Goal: Task Accomplishment & Management: Manage account settings

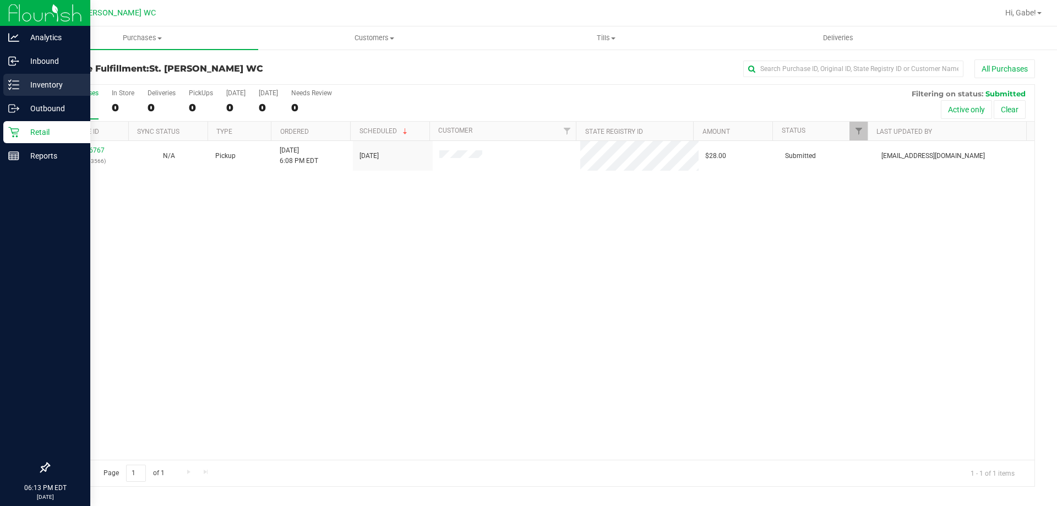
click at [41, 82] on p "Inventory" at bounding box center [52, 84] width 66 height 13
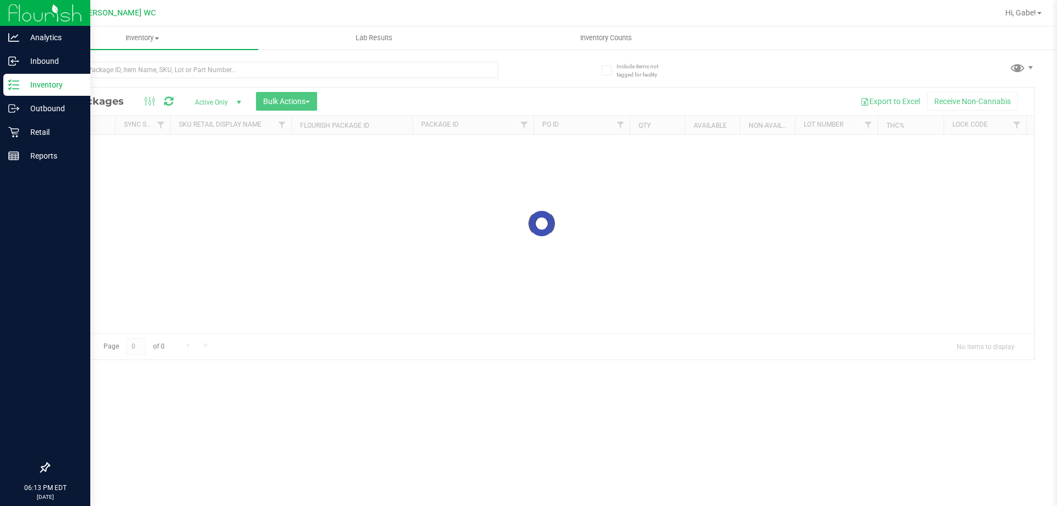
click at [237, 87] on div "Loading... All Packages Active Only Active Only Lab Samples Locked All External…" at bounding box center [541, 223] width 986 height 273
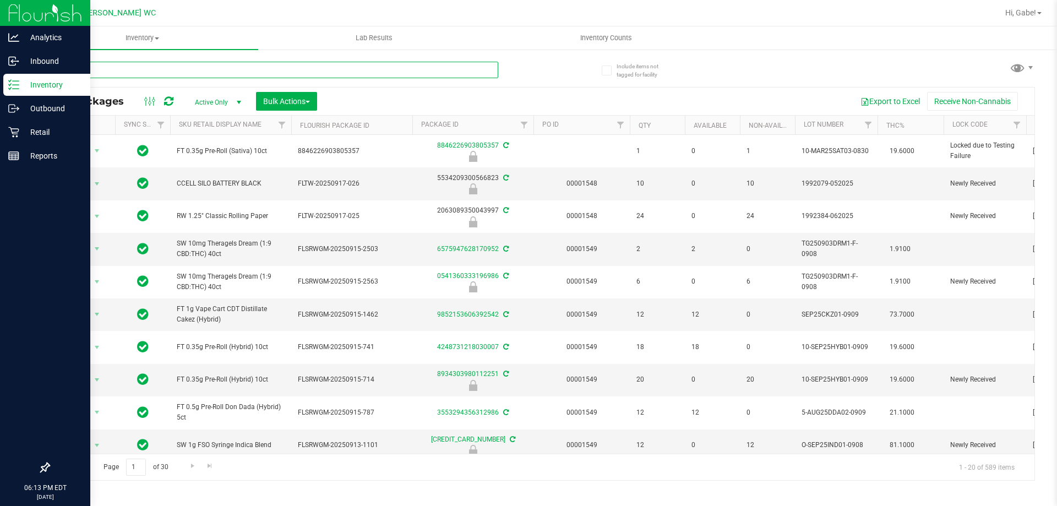
click at [231, 68] on input "text" at bounding box center [273, 70] width 450 height 17
type input "1992469-042025"
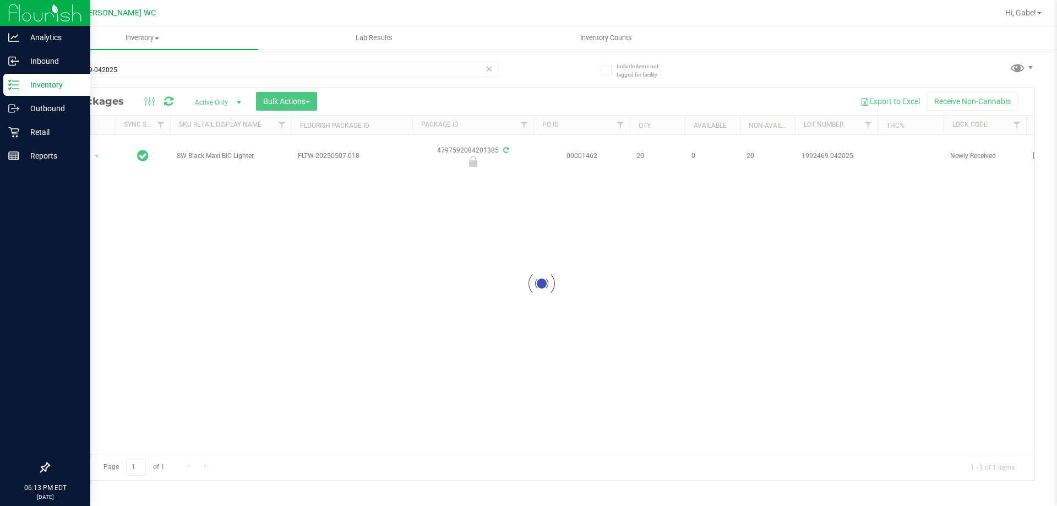
click at [89, 152] on div at bounding box center [541, 284] width 985 height 392
click at [92, 152] on span "select" at bounding box center [97, 156] width 14 height 15
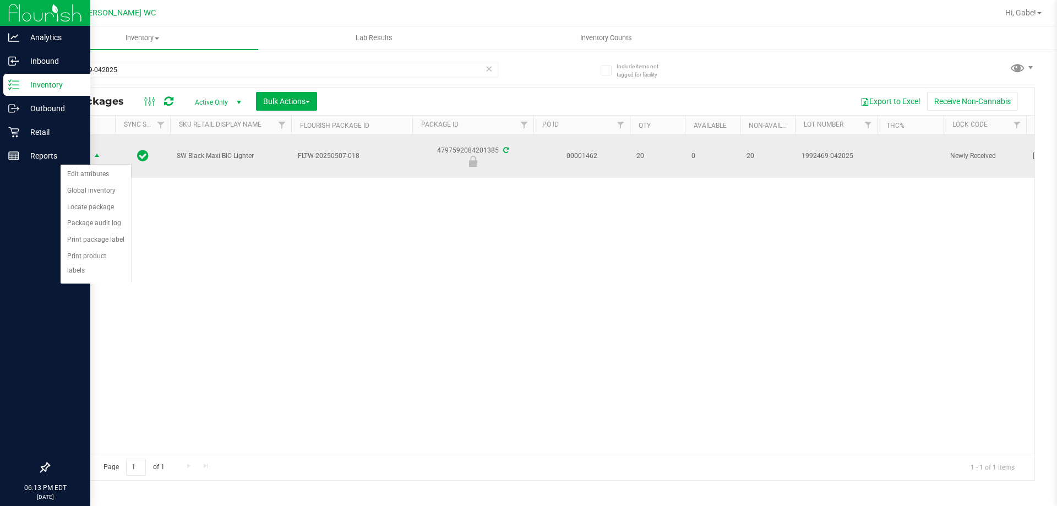
click at [100, 155] on span "select" at bounding box center [96, 156] width 9 height 9
click at [101, 154] on span "select" at bounding box center [96, 156] width 9 height 9
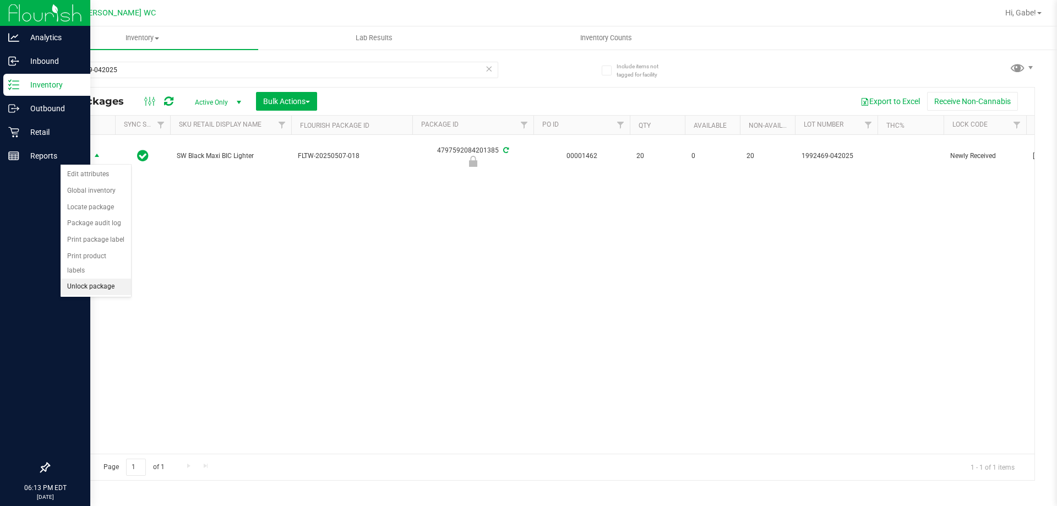
click at [111, 278] on li "Unlock package" at bounding box center [96, 286] width 70 height 17
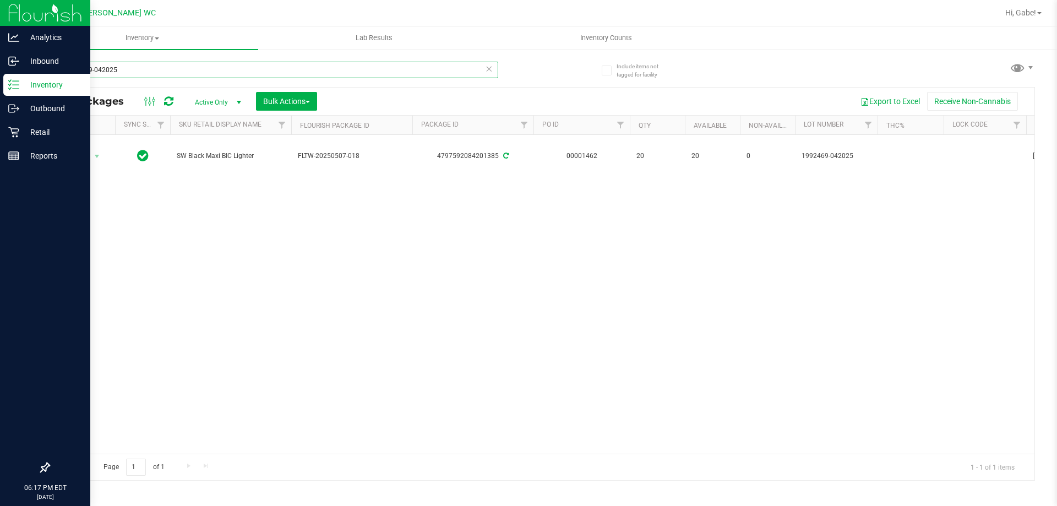
click at [132, 72] on input "1992469-042025" at bounding box center [273, 70] width 450 height 17
click at [133, 72] on input "1992469-042025" at bounding box center [273, 70] width 450 height 17
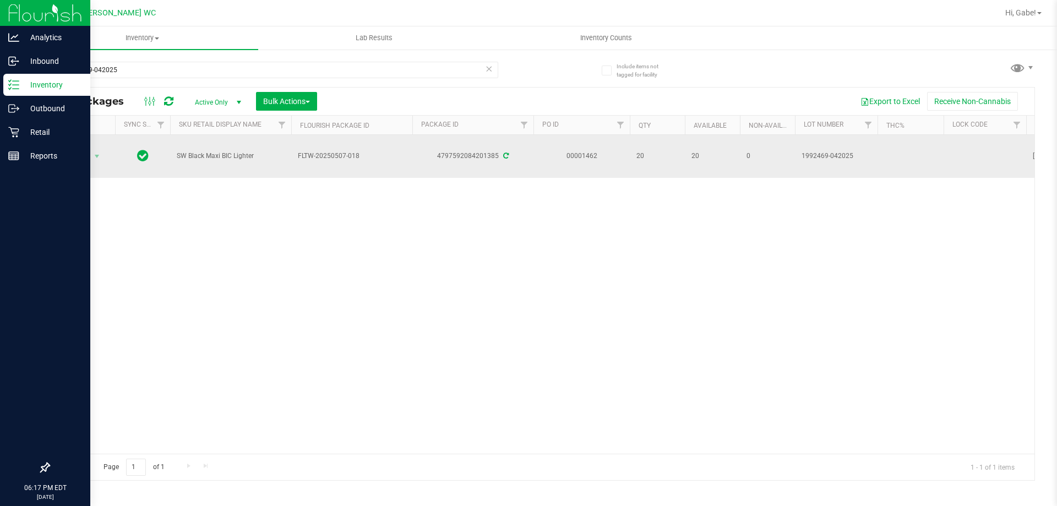
click at [128, 154] on td at bounding box center [142, 156] width 55 height 43
drag, startPoint x: 98, startPoint y: 156, endPoint x: 89, endPoint y: 156, distance: 9.4
click at [93, 156] on span "select" at bounding box center [96, 156] width 9 height 9
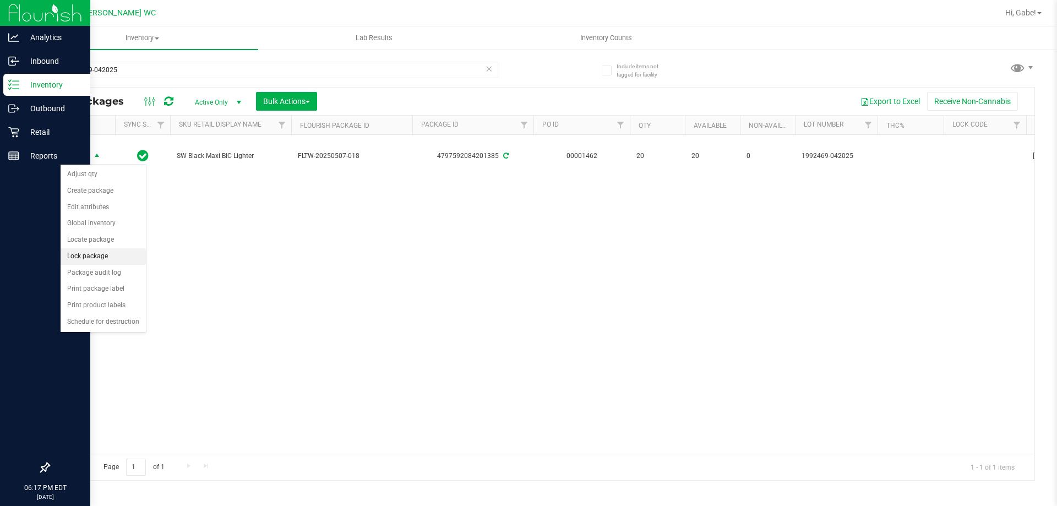
click at [90, 255] on li "Lock package" at bounding box center [103, 256] width 85 height 17
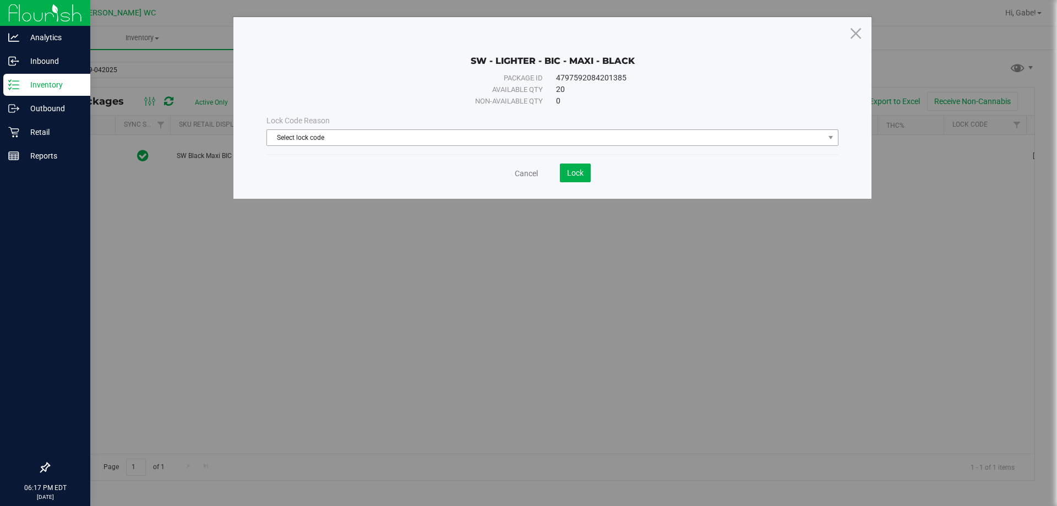
click at [402, 137] on span "Select lock code" at bounding box center [545, 137] width 557 height 15
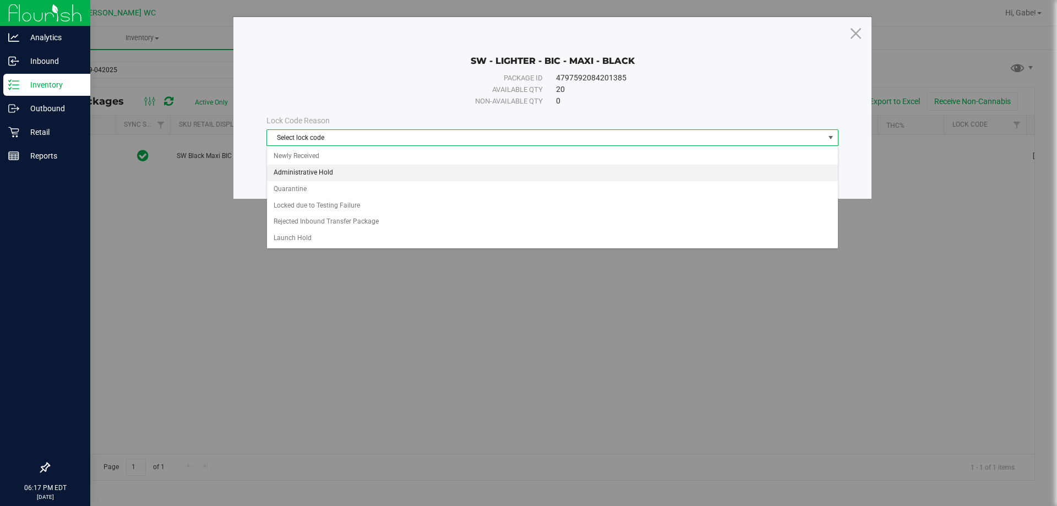
click at [343, 176] on li "Administrative Hold" at bounding box center [552, 173] width 571 height 17
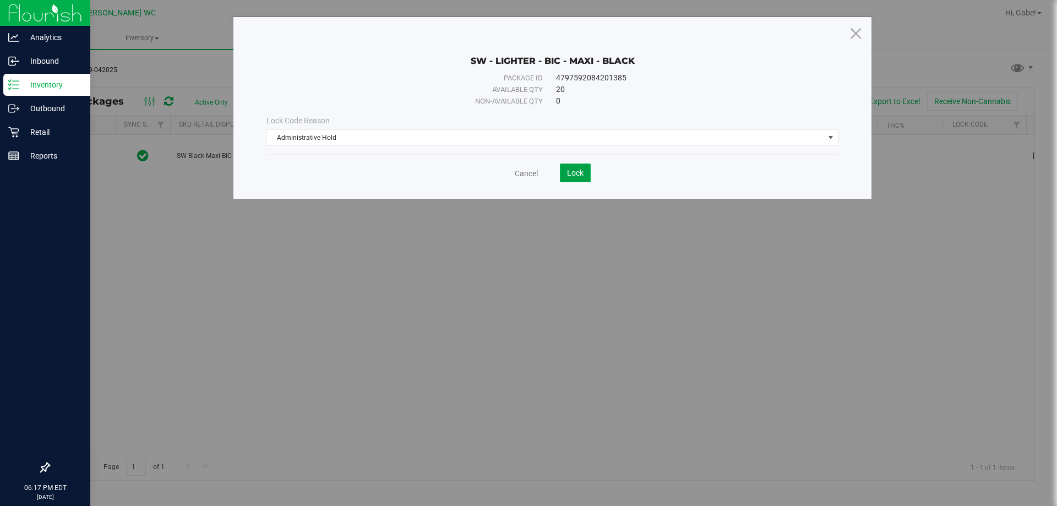
click at [576, 173] on span "Lock" at bounding box center [575, 172] width 17 height 9
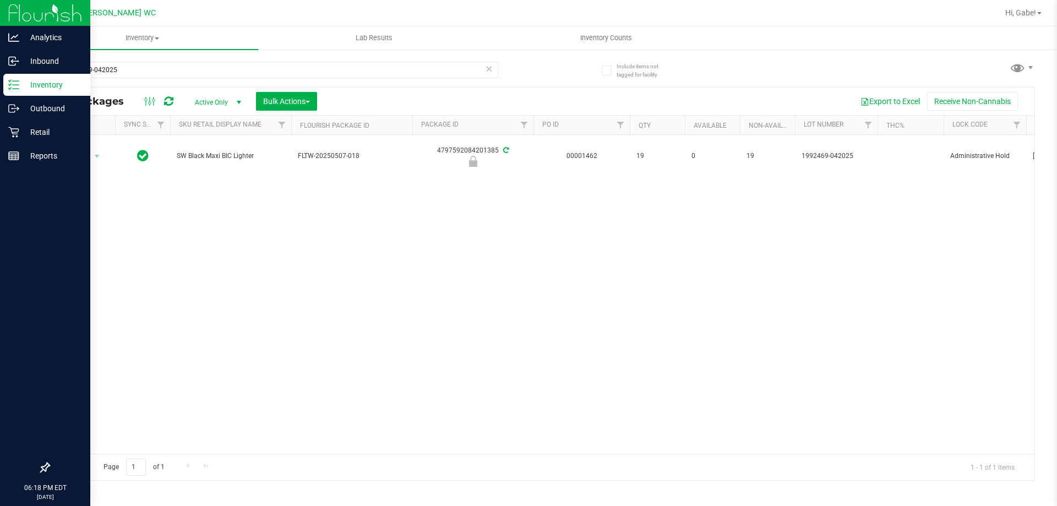
drag, startPoint x: 565, startPoint y: 360, endPoint x: 578, endPoint y: 295, distance: 66.3
click at [565, 358] on div "Action Action Edit attributes Global inventory Locate package Package audit log…" at bounding box center [541, 294] width 985 height 319
